Goal: Task Accomplishment & Management: Use online tool/utility

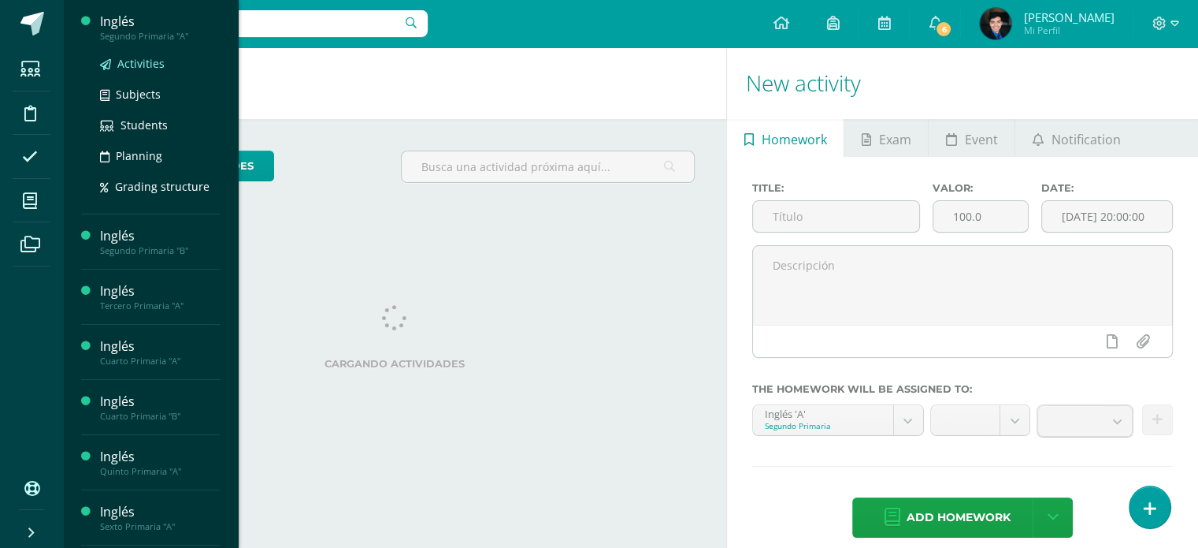
click at [145, 64] on span "Activities" at bounding box center [140, 63] width 47 height 15
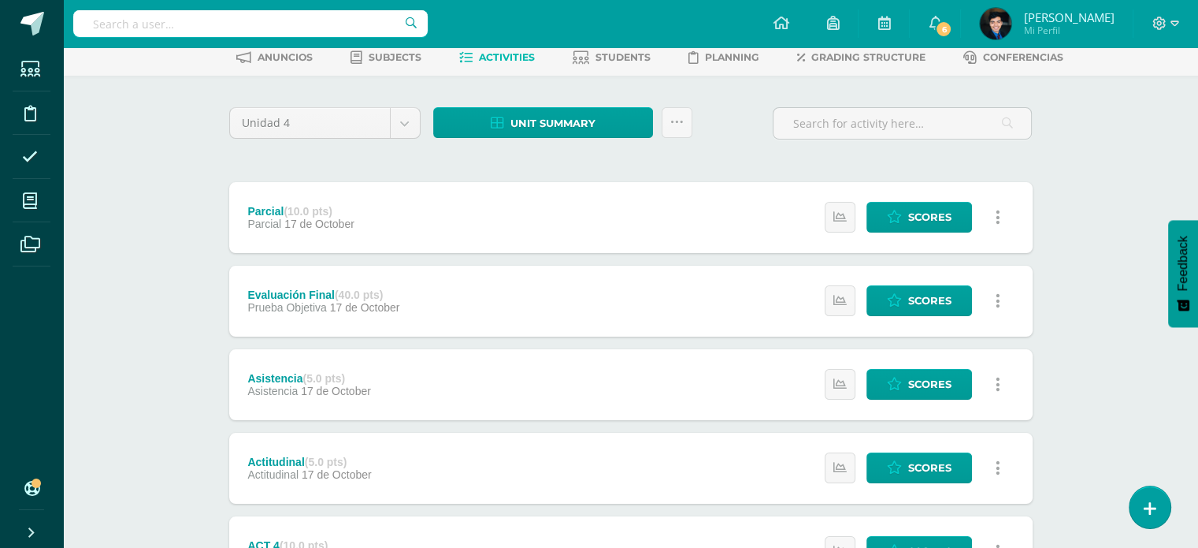
scroll to position [76, 0]
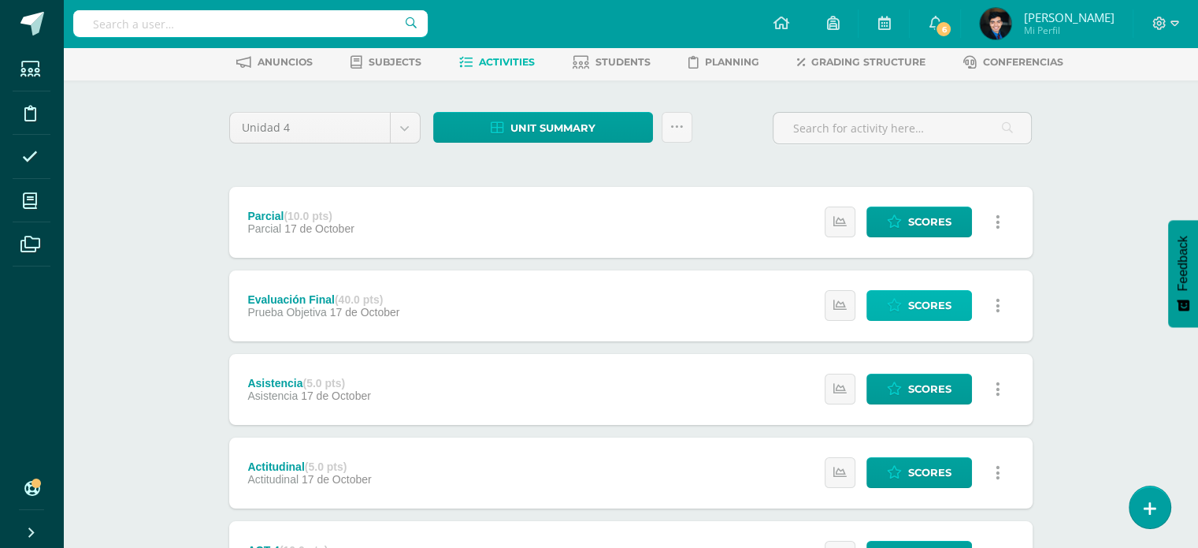
click at [920, 301] on span "Scores" at bounding box center [929, 305] width 43 height 29
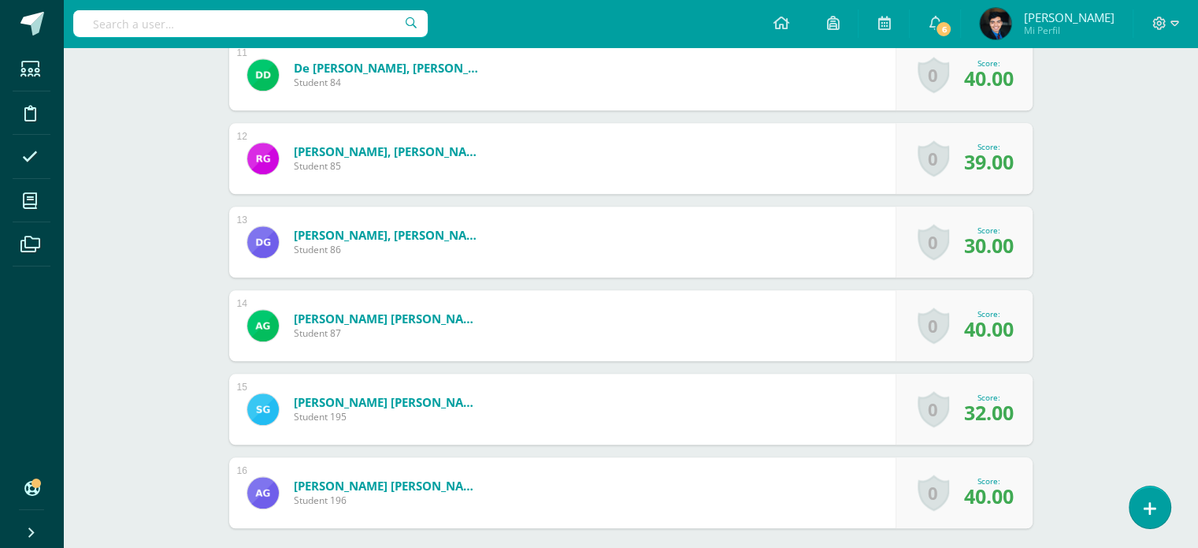
scroll to position [1487, 0]
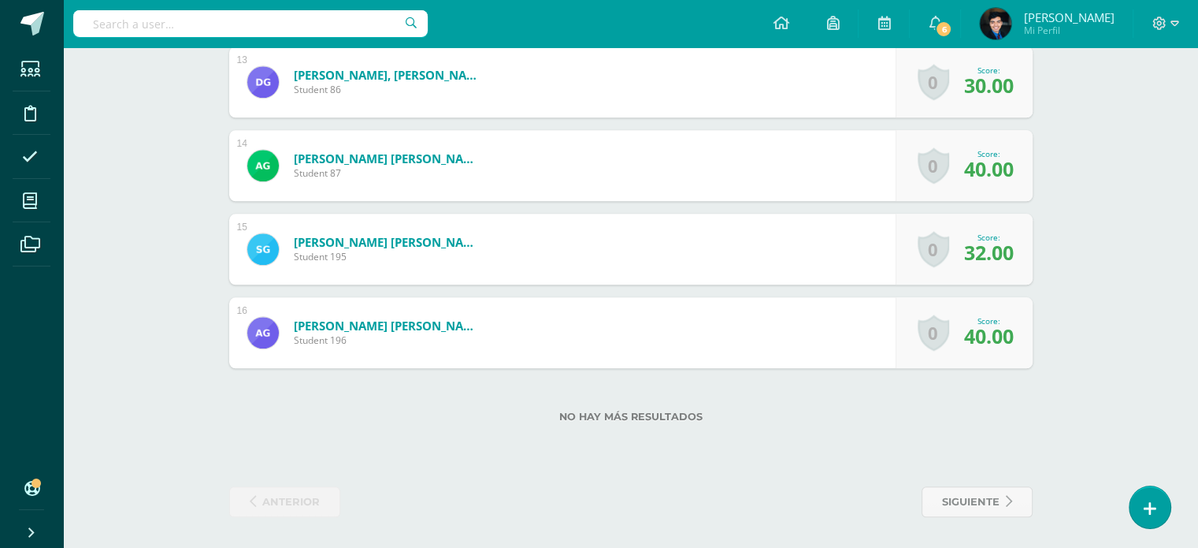
click at [986, 355] on div "0 Badges Badges obtained Aún no hay logros agregados Score: 40.00" at bounding box center [964, 332] width 137 height 71
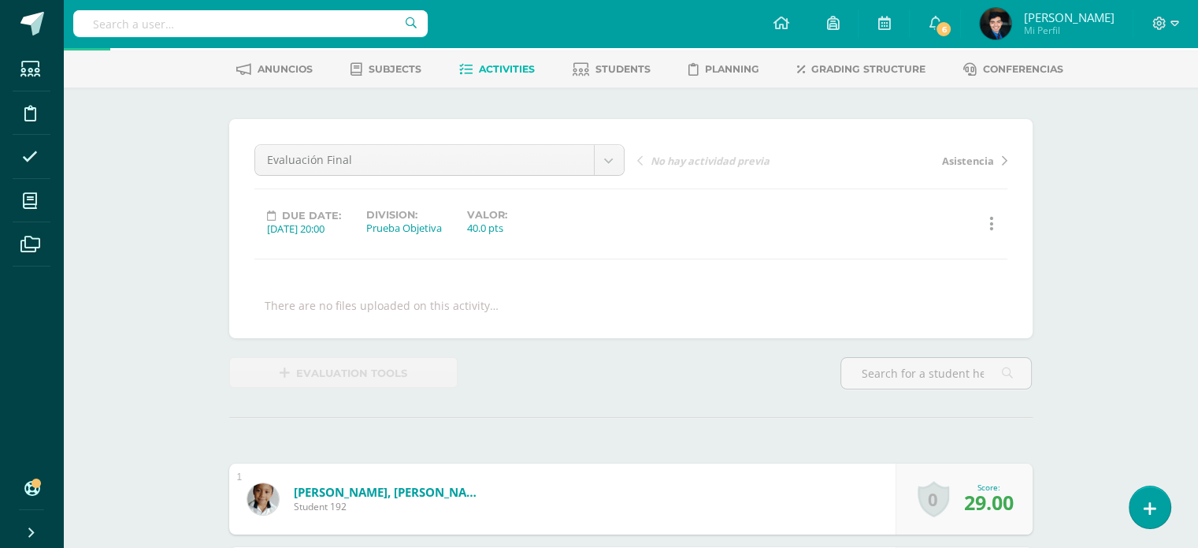
scroll to position [66, 0]
